Goal: Check status

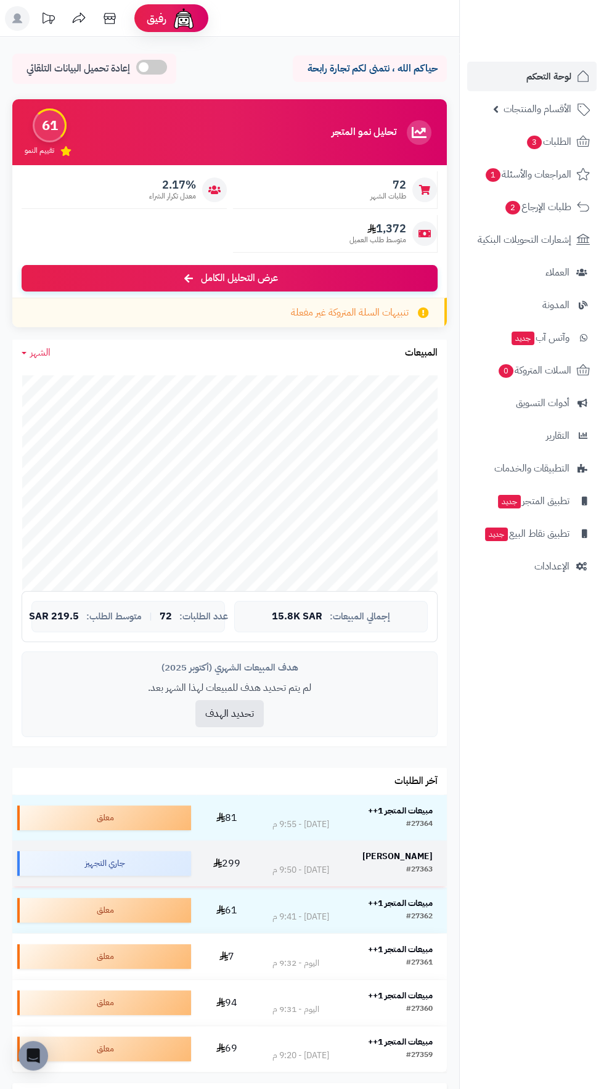
click at [417, 855] on strong "[PERSON_NAME]" at bounding box center [397, 855] width 70 height 13
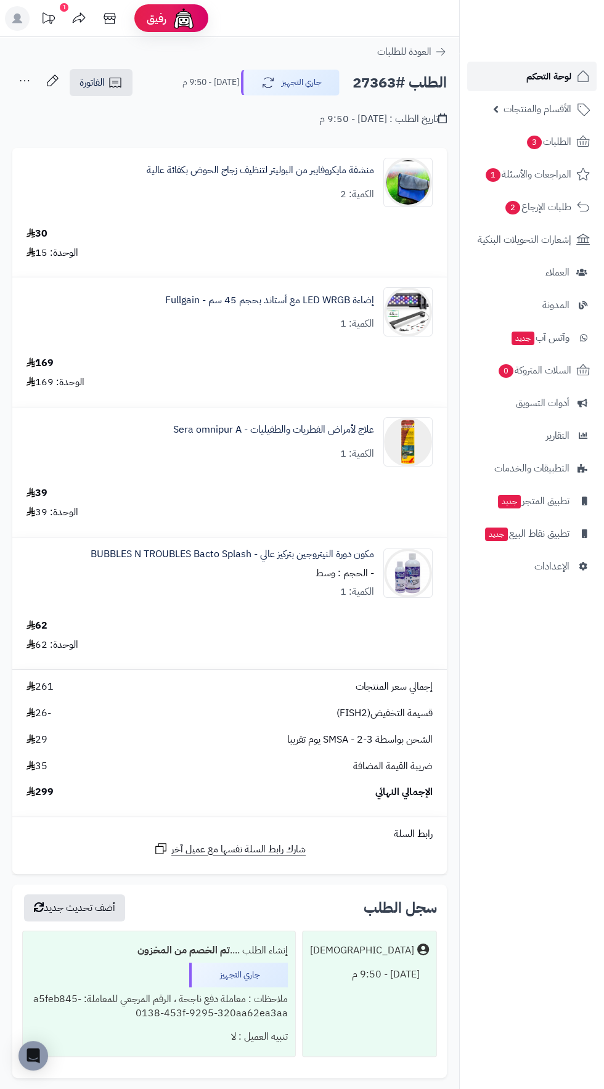
click at [548, 76] on span "لوحة التحكم" at bounding box center [548, 76] width 45 height 17
